Goal: Entertainment & Leisure: Consume media (video, audio)

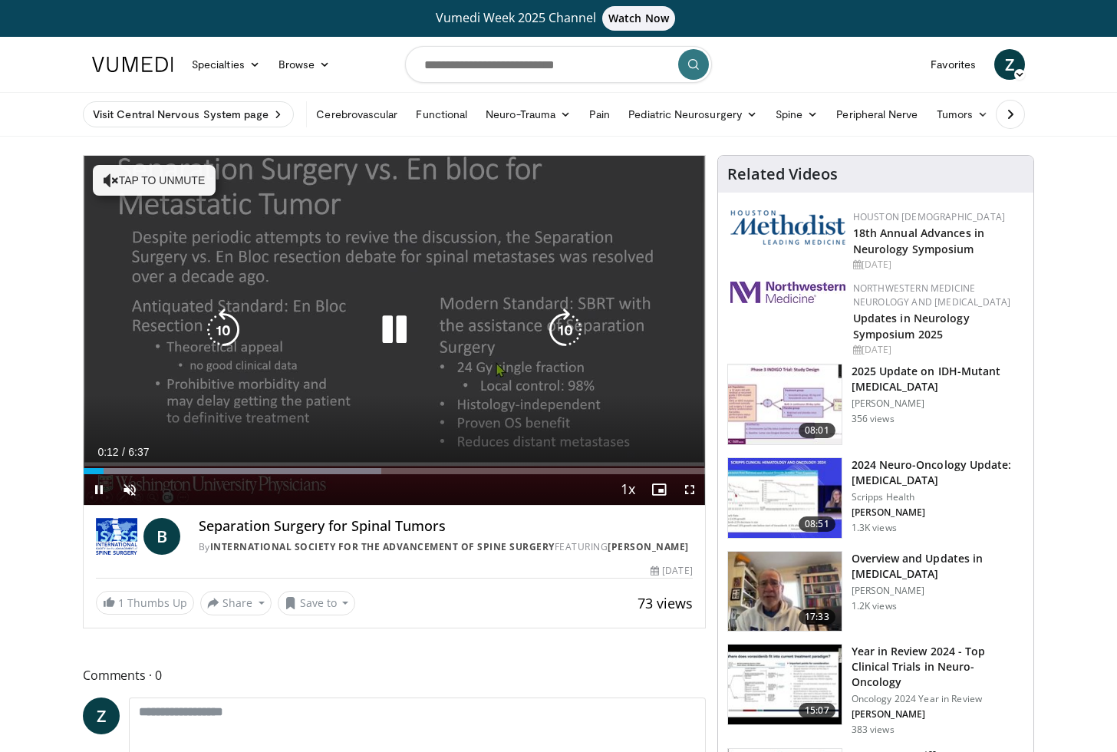
click at [110, 178] on icon "Video Player" at bounding box center [111, 180] width 15 height 15
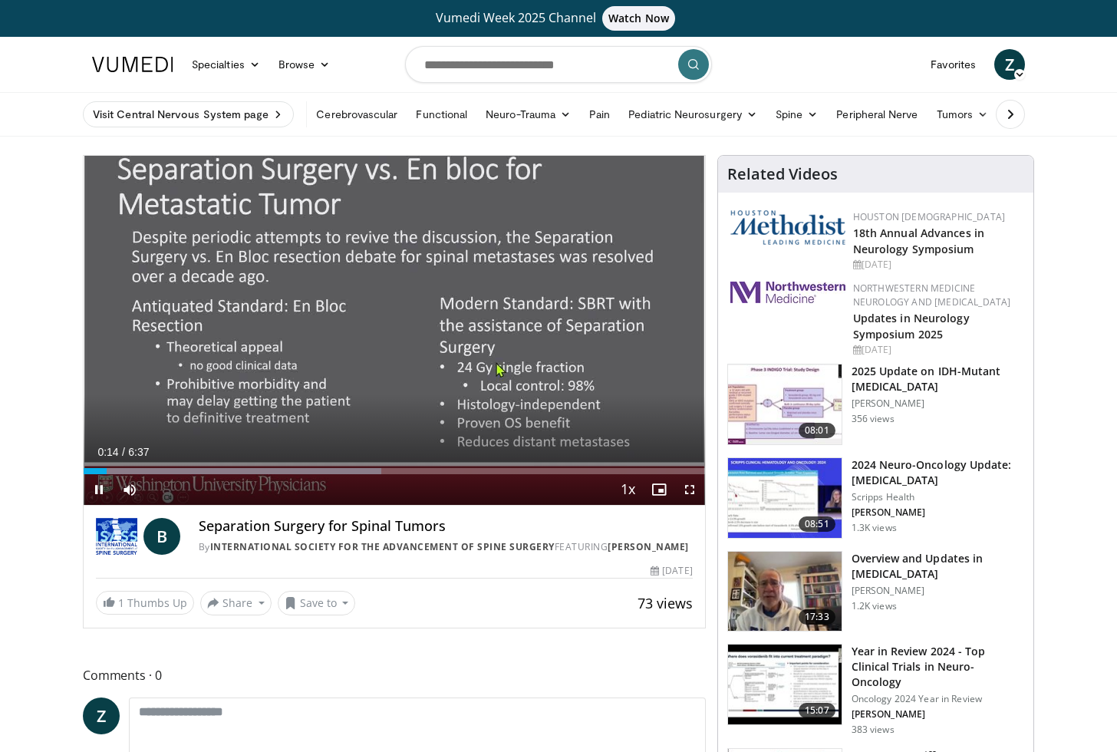
click at [683, 493] on span "Video Player" at bounding box center [690, 489] width 31 height 31
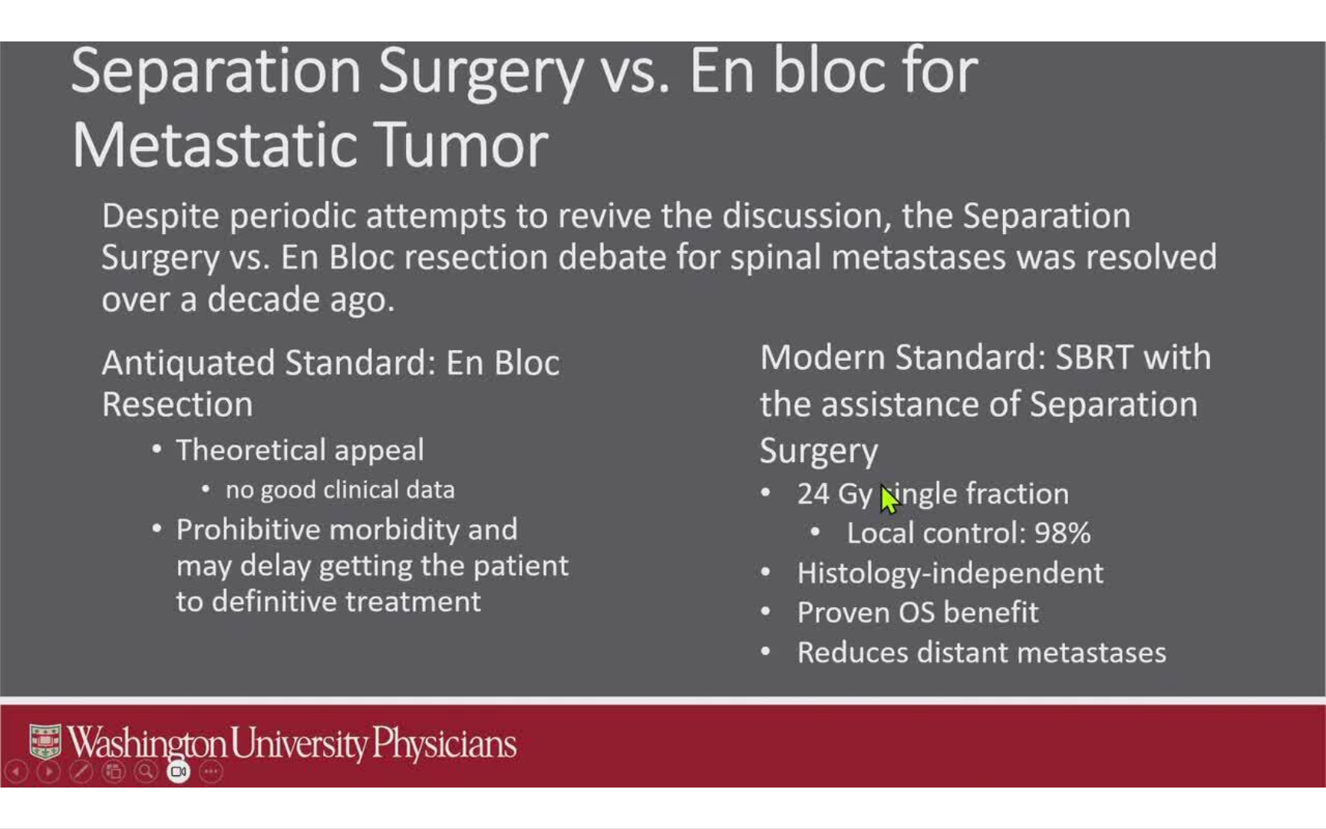
click at [590, 641] on div "10 seconds Tap to unmute" at bounding box center [663, 414] width 1326 height 828
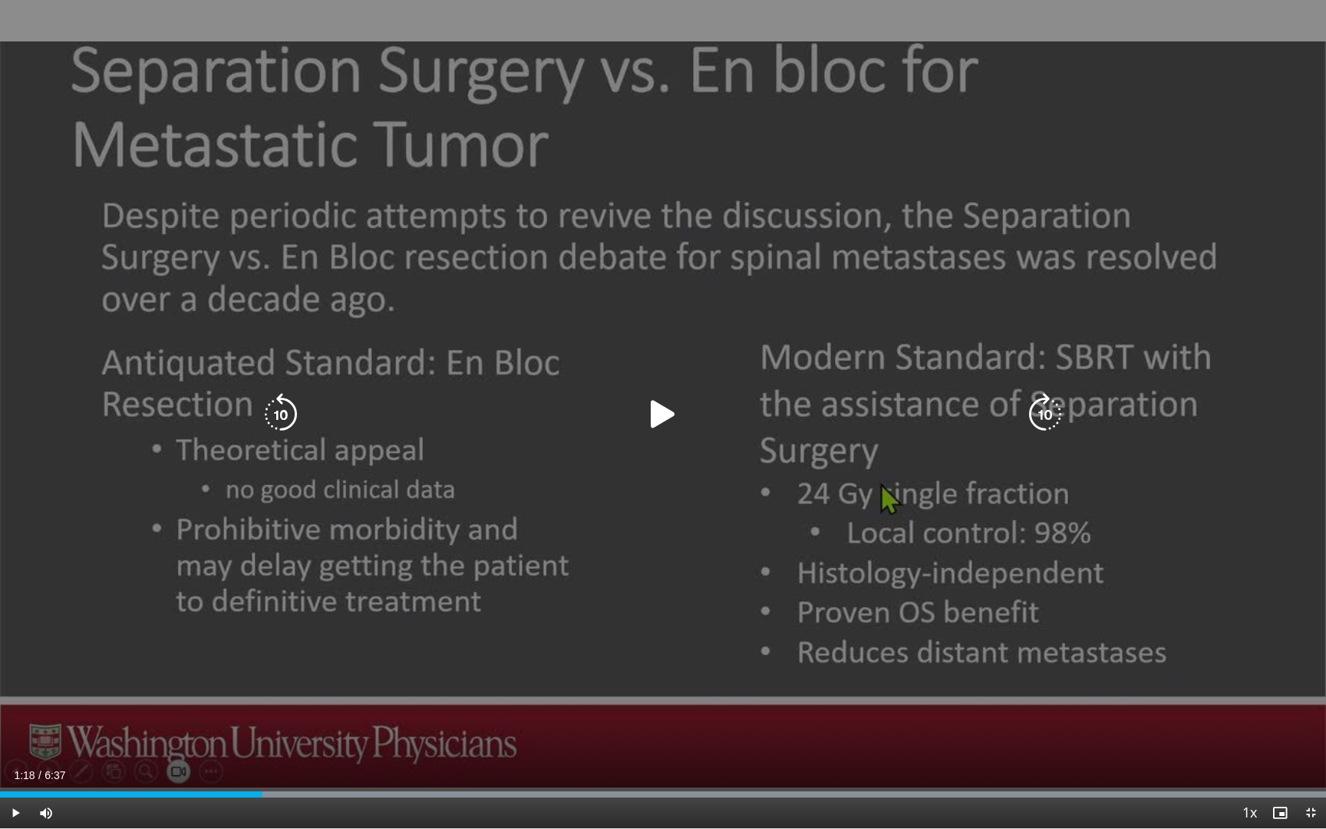
click at [657, 426] on icon "Video Player" at bounding box center [663, 414] width 43 height 43
click at [1037, 419] on icon "Video Player" at bounding box center [1045, 414] width 43 height 43
click at [1043, 420] on icon "Video Player" at bounding box center [1045, 414] width 43 height 43
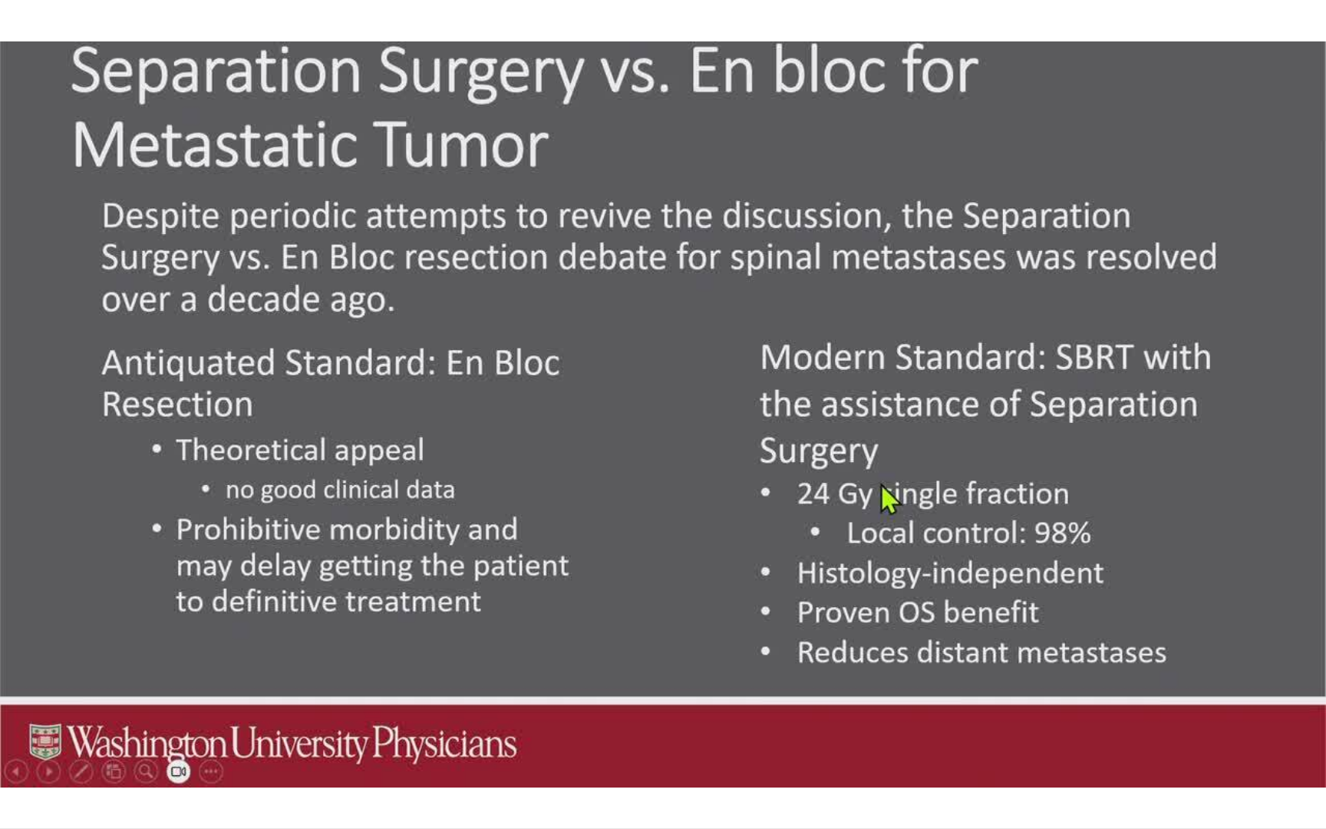
click at [1043, 420] on div "20 seconds Tap to unmute" at bounding box center [663, 414] width 1326 height 828
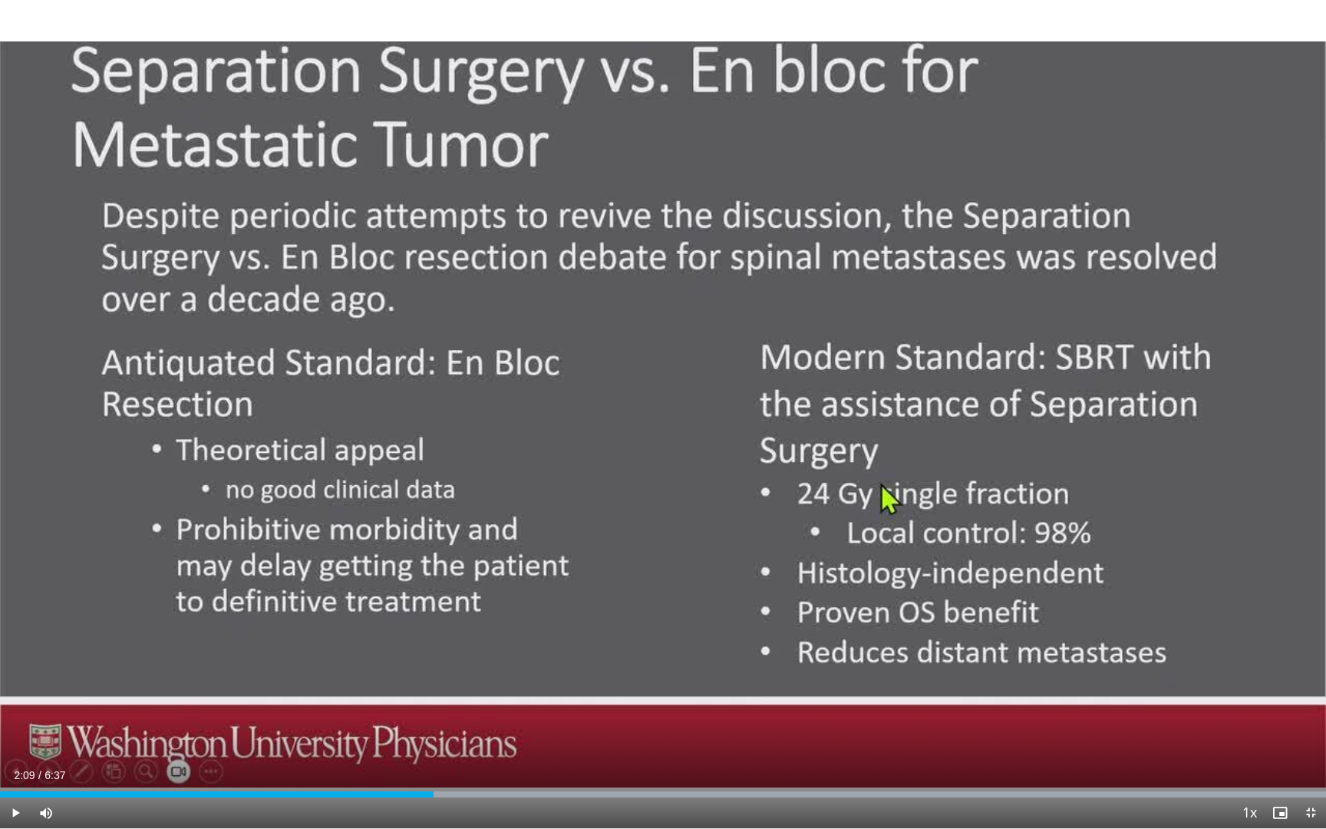
click at [1043, 420] on div "20 seconds Tap to unmute" at bounding box center [663, 414] width 1326 height 828
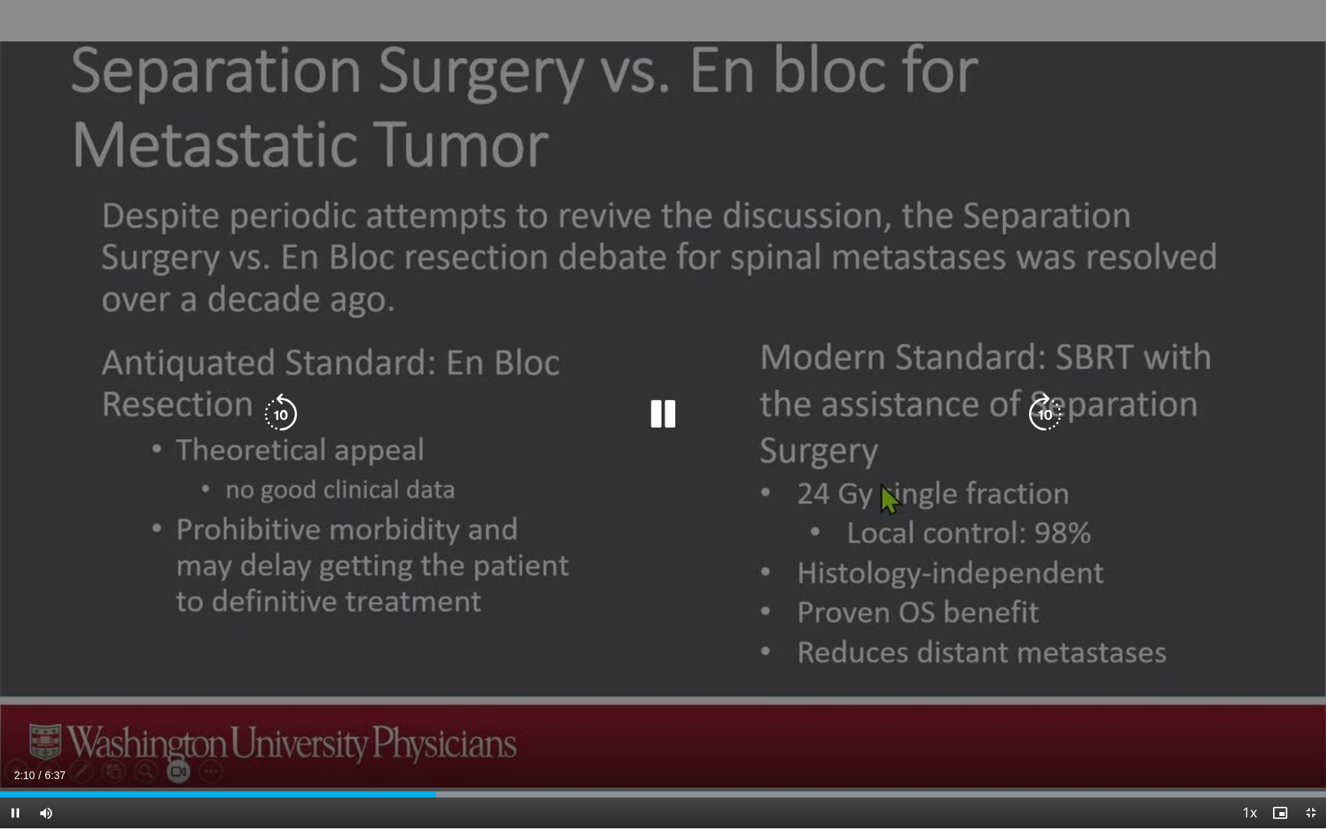
click at [1038, 416] on icon "Video Player" at bounding box center [1045, 414] width 43 height 43
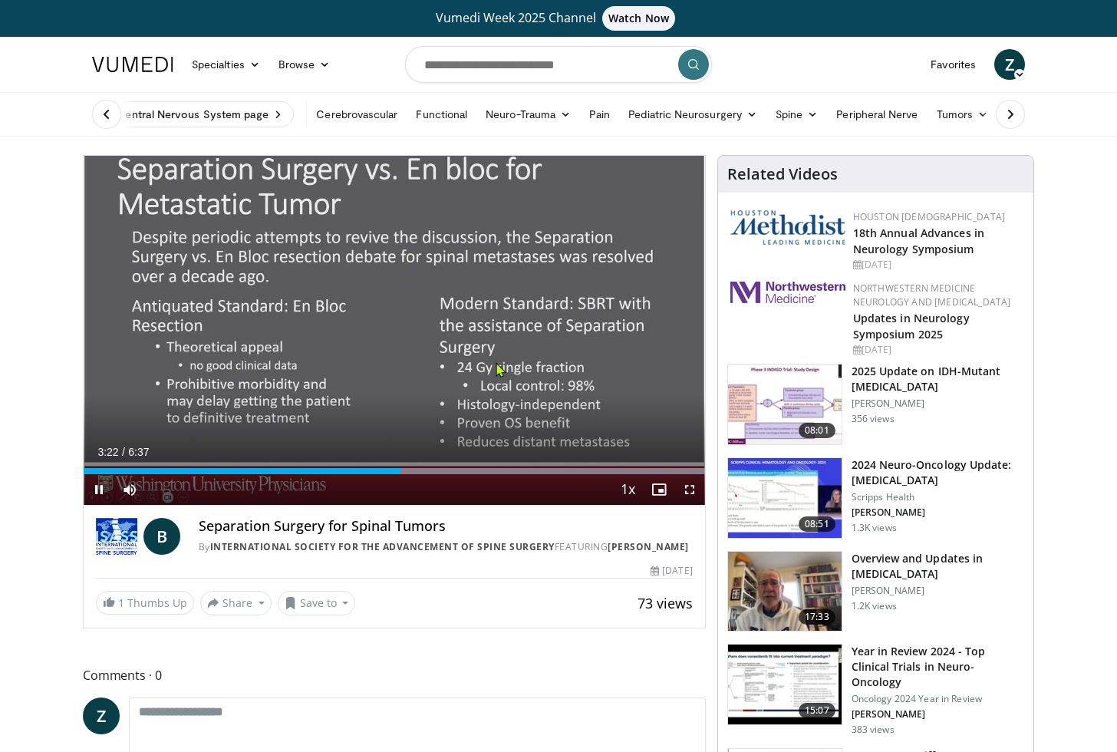
click at [690, 493] on span "Video Player" at bounding box center [690, 489] width 31 height 31
